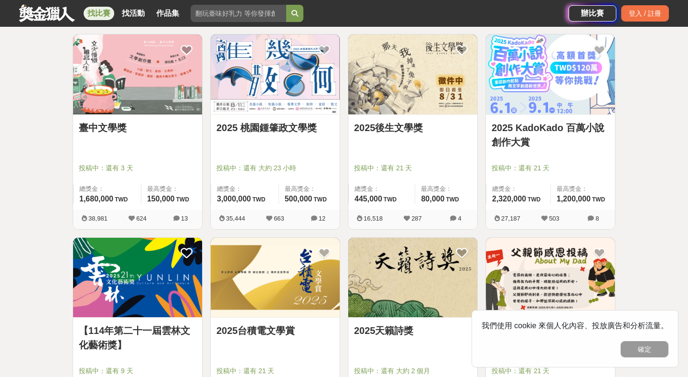
scroll to position [173, 0]
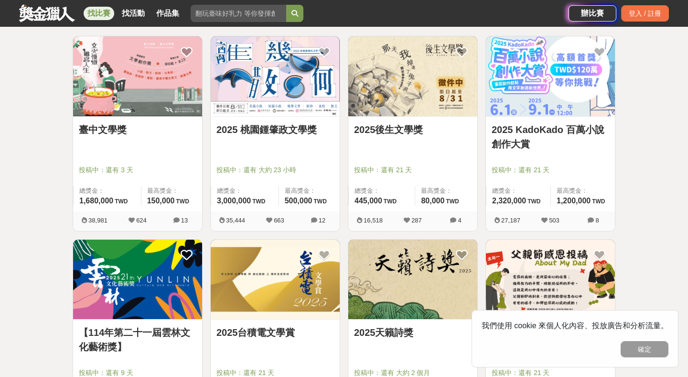
click at [117, 131] on link "臺中文學獎" at bounding box center [138, 129] width 118 height 14
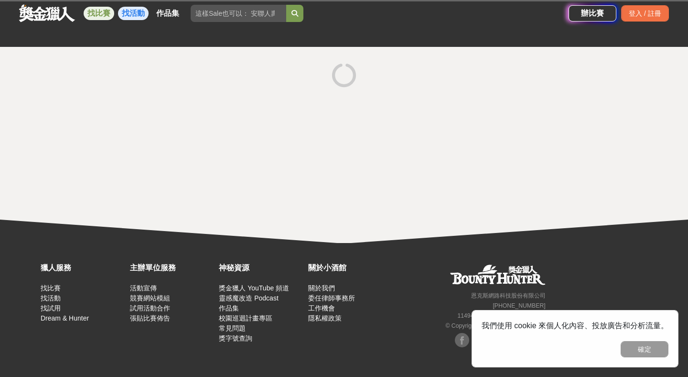
click at [139, 16] on link "找活動" at bounding box center [133, 13] width 31 height 13
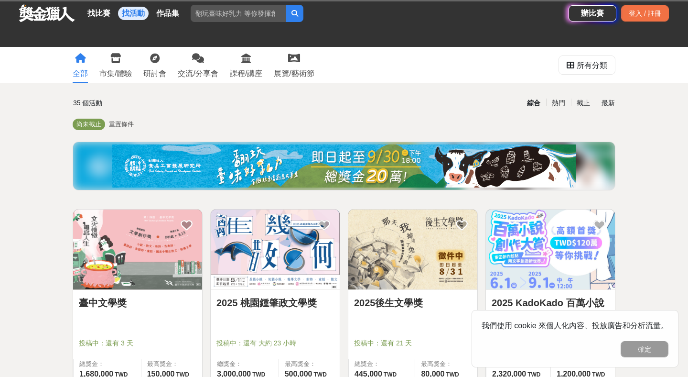
scroll to position [138, 0]
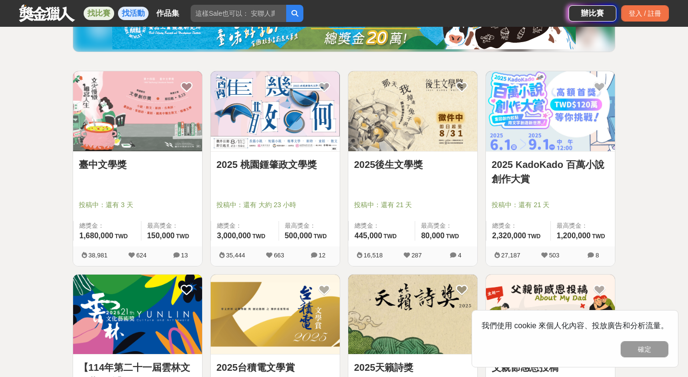
click at [98, 8] on link "找比賽" at bounding box center [99, 13] width 31 height 13
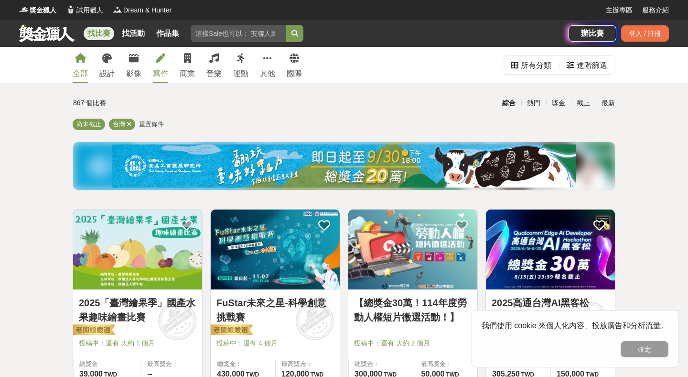
click at [153, 65] on link "寫作" at bounding box center [160, 65] width 15 height 36
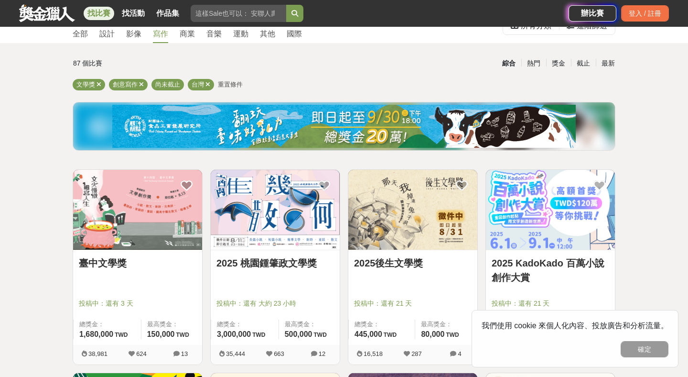
scroll to position [142, 0]
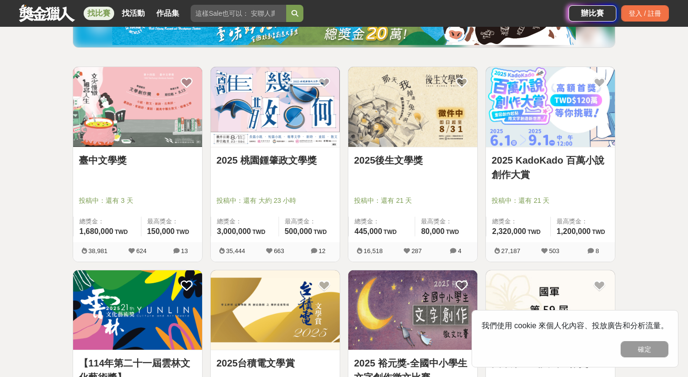
click at [394, 161] on link "2025後生文學獎" at bounding box center [413, 160] width 118 height 14
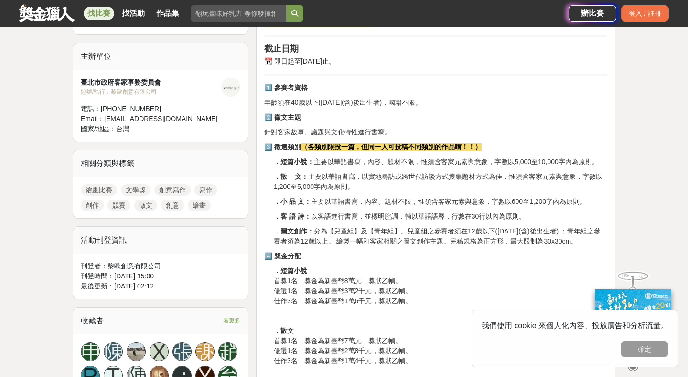
scroll to position [313, 0]
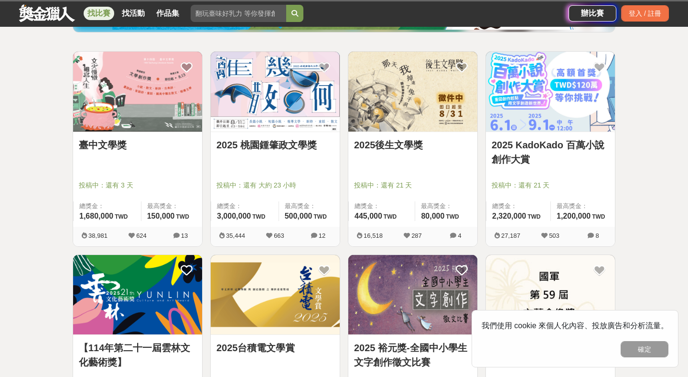
scroll to position [142, 0]
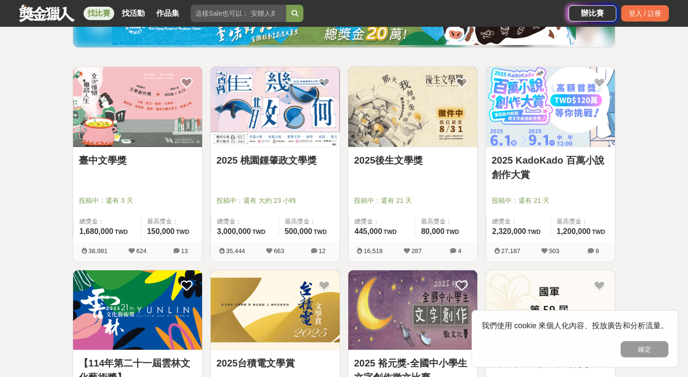
click at [100, 153] on link "臺中文學獎" at bounding box center [138, 160] width 118 height 14
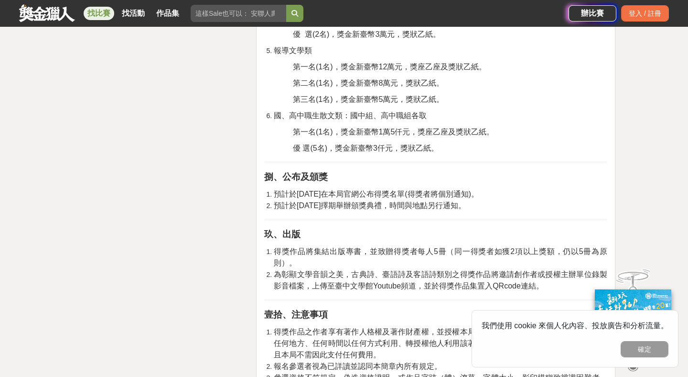
scroll to position [1554, 0]
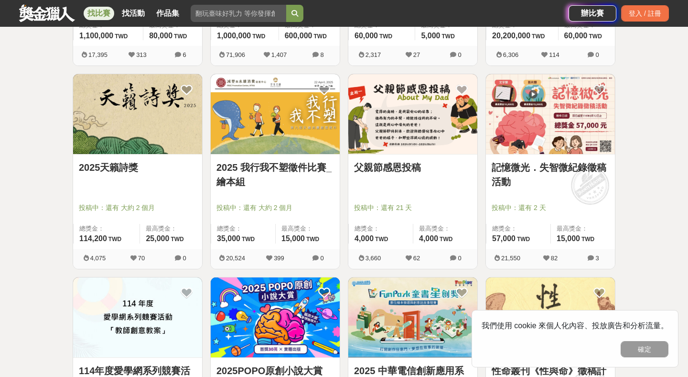
scroll to position [539, 0]
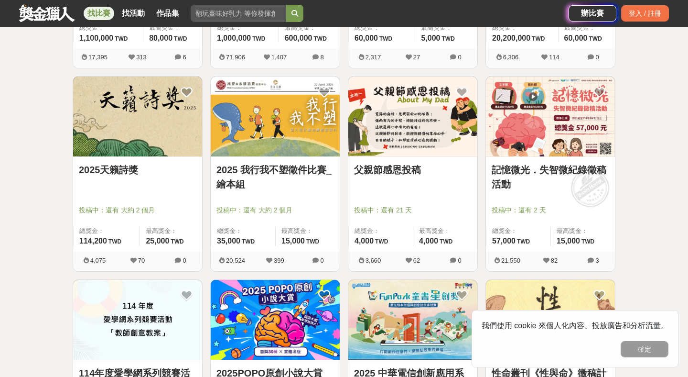
click at [414, 168] on link "父親節感恩投稿" at bounding box center [413, 170] width 118 height 14
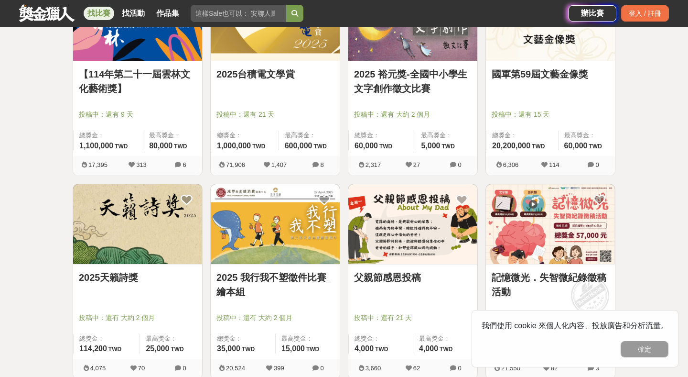
scroll to position [539, 0]
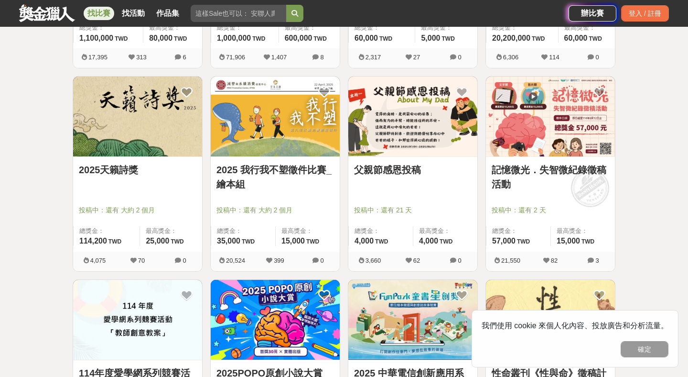
click at [643, 179] on div "全部 設計 影像 寫作 商業 音樂 運動 其他 國際 所有分類 進階篩選 87 個比賽 綜合 熱門 獎金 截止 最新 文學獎 創意寫作 尚未截止 台灣 重置條…" at bounding box center [344, 266] width 688 height 1517
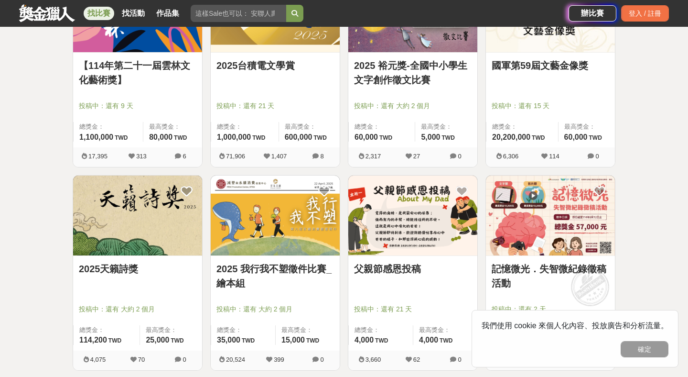
scroll to position [523, 0]
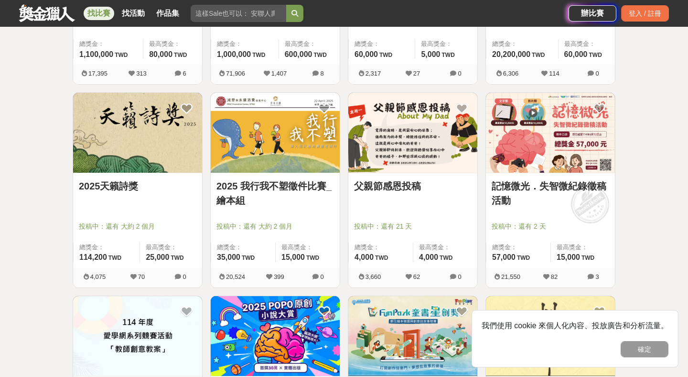
click at [593, 187] on link "記憶微光．失智微紀錄徵稿活動" at bounding box center [551, 193] width 118 height 29
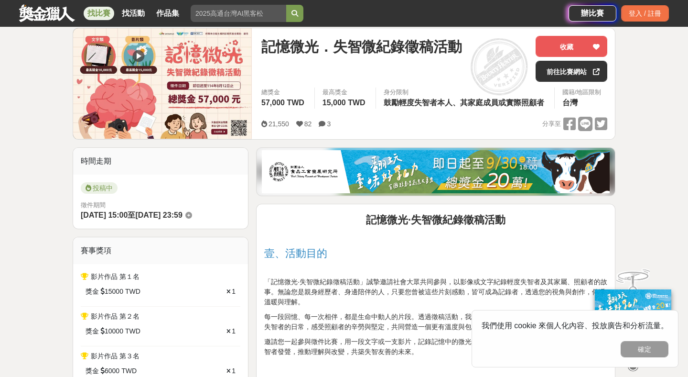
scroll to position [98, 0]
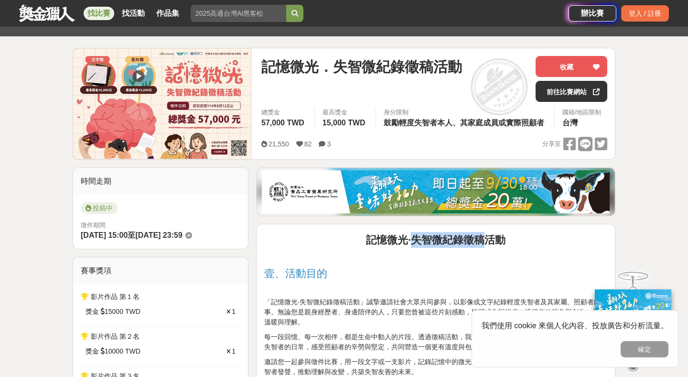
drag, startPoint x: 414, startPoint y: 239, endPoint x: 485, endPoint y: 239, distance: 70.8
click at [485, 239] on strong "記憶微光·失智微紀錄徵稿活動" at bounding box center [436, 240] width 140 height 12
copy strong "失智微紀錄徵稿"
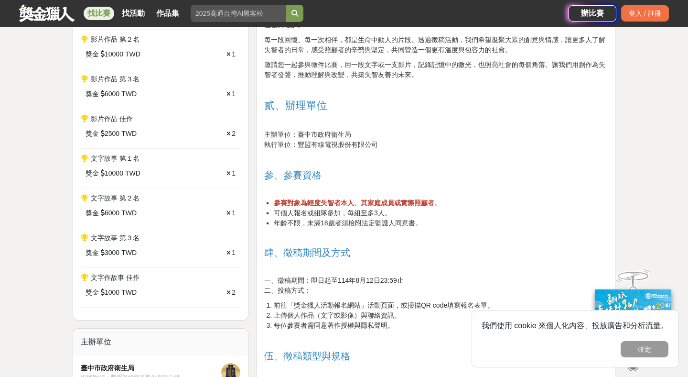
scroll to position [448, 0]
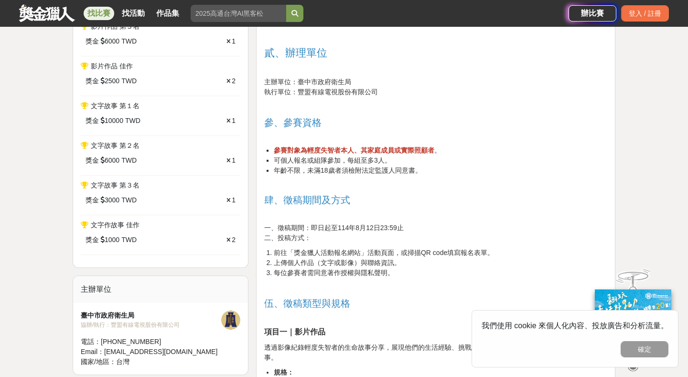
click at [470, 159] on li "可個人報名或組隊參加，每組至多3人。" at bounding box center [441, 160] width 334 height 10
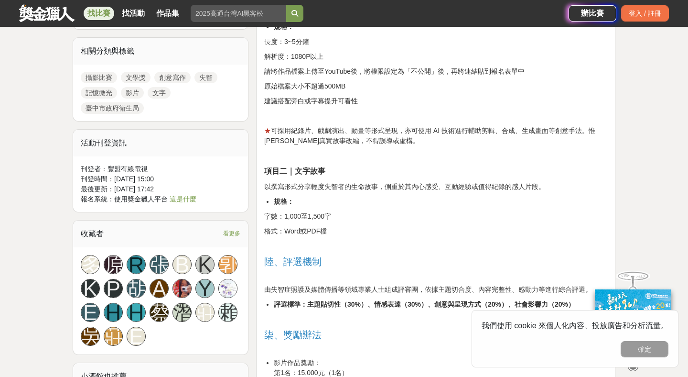
scroll to position [817, 0]
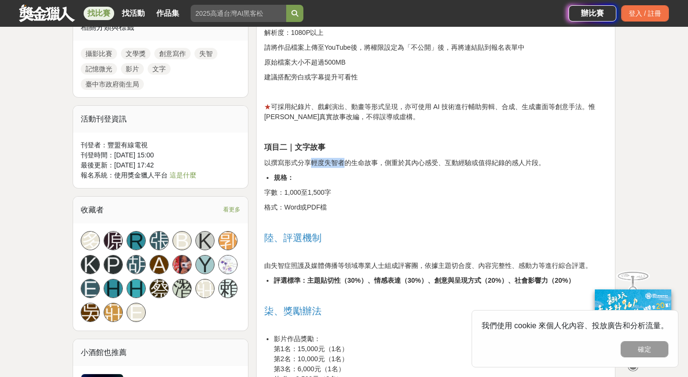
drag, startPoint x: 314, startPoint y: 164, endPoint x: 343, endPoint y: 159, distance: 30.0
click at [343, 159] on p "以撰寫形式分享輕度失智者的生命故事，側重於其內心感受、互動經驗或值得紀錄的感人片段。" at bounding box center [435, 163] width 343 height 10
click at [350, 196] on p "字數：1,000至1,500字" at bounding box center [435, 192] width 343 height 10
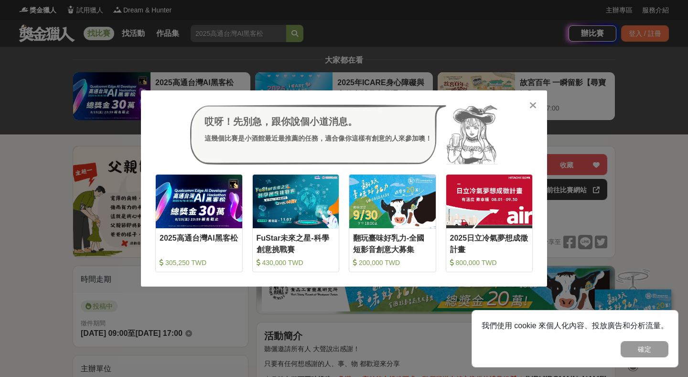
click at [533, 104] on icon at bounding box center [533, 105] width 7 height 10
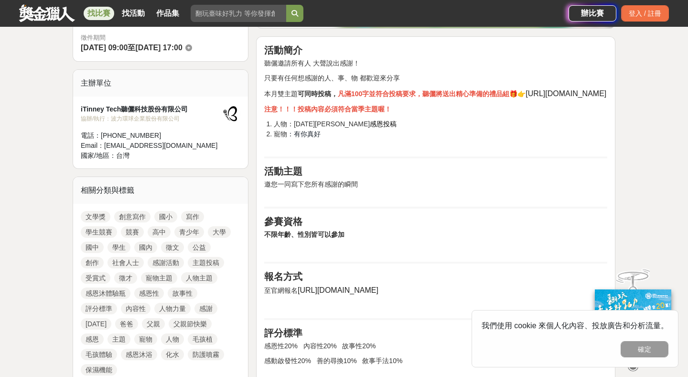
scroll to position [315, 0]
